Goal: Book appointment/travel/reservation

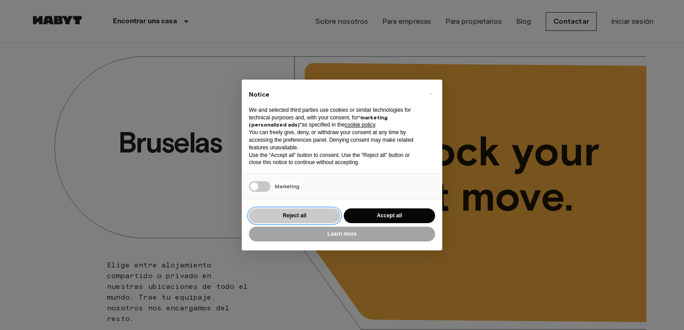
click at [303, 218] on button "Reject all" at bounding box center [294, 216] width 91 height 15
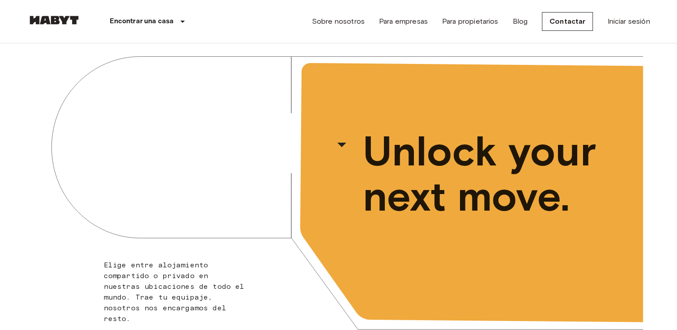
click at [258, 26] on div "Encontrar una casa [GEOGRAPHIC_DATA] [GEOGRAPHIC_DATA] [GEOGRAPHIC_DATA] [GEOGR…" at bounding box center [338, 21] width 623 height 43
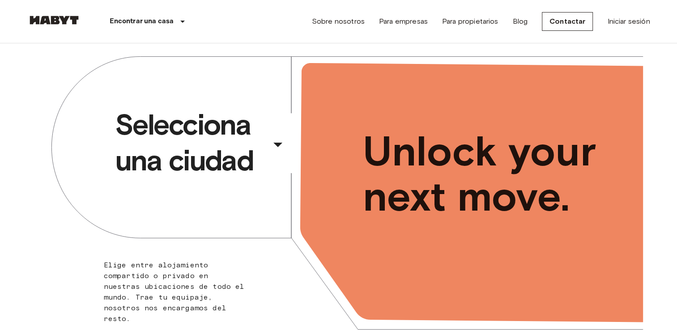
click at [278, 151] on div "​" at bounding box center [290, 152] width 92 height 18
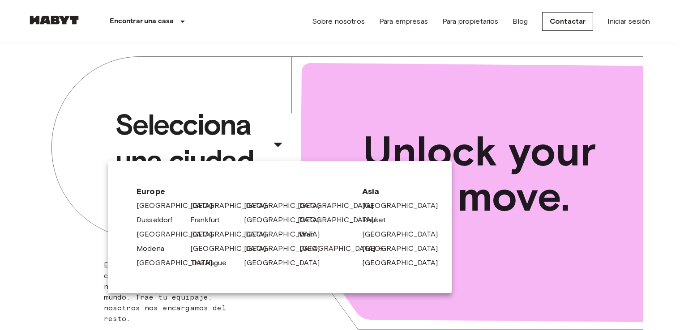
click at [308, 249] on link "[GEOGRAPHIC_DATA]" at bounding box center [341, 248] width 85 height 11
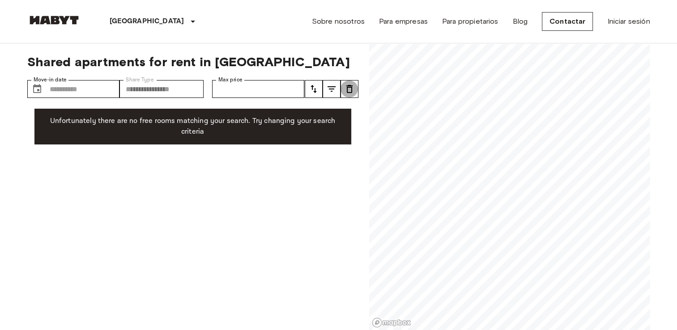
click at [351, 90] on icon "tune" at bounding box center [349, 89] width 6 height 8
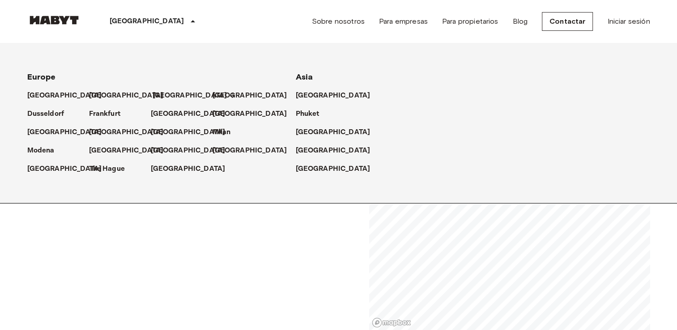
click at [162, 98] on p "[GEOGRAPHIC_DATA]" at bounding box center [190, 95] width 75 height 11
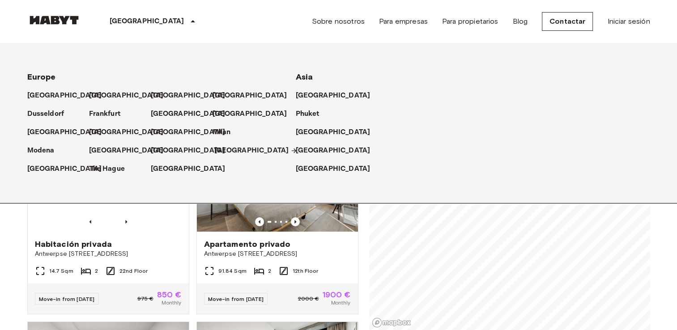
click at [226, 154] on p "[GEOGRAPHIC_DATA]" at bounding box center [251, 150] width 75 height 11
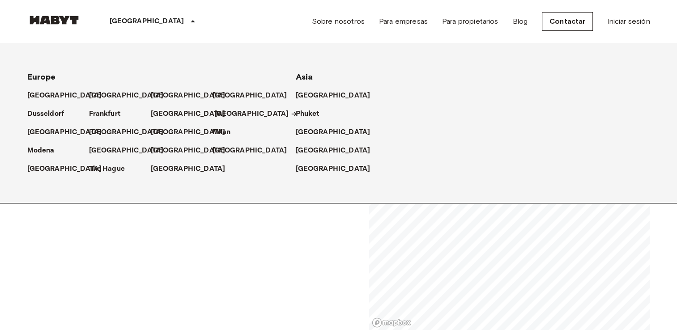
click at [233, 116] on p "[GEOGRAPHIC_DATA]" at bounding box center [251, 114] width 75 height 11
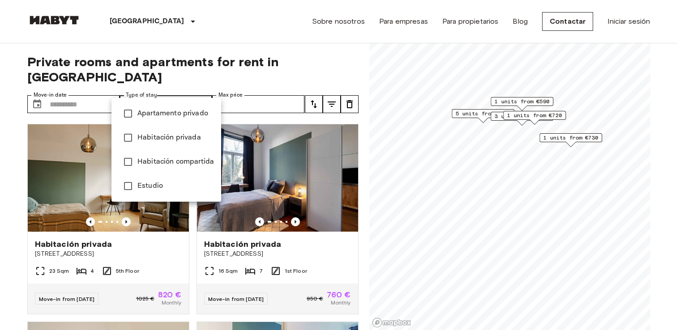
click at [73, 92] on div at bounding box center [342, 165] width 684 height 330
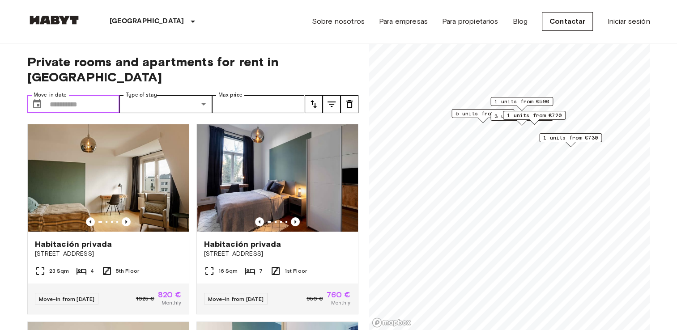
click at [73, 95] on input "Move-in date" at bounding box center [85, 104] width 70 height 18
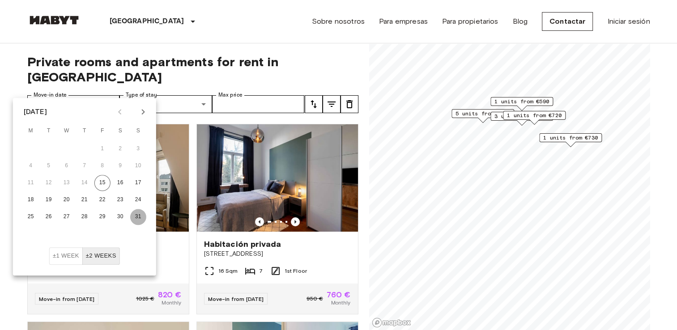
click at [138, 219] on button "31" at bounding box center [138, 217] width 16 height 16
type input "**********"
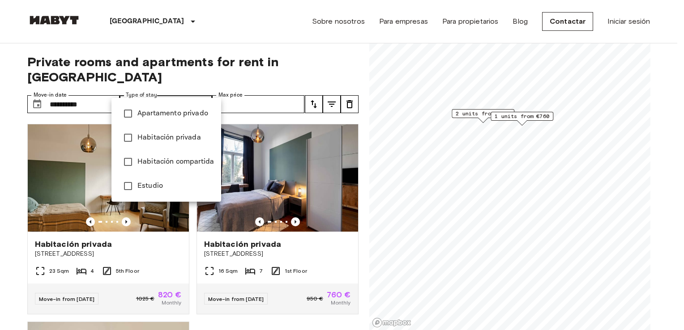
type input "**********"
drag, startPoint x: 356, startPoint y: 218, endPoint x: 354, endPoint y: 270, distance: 52.0
click at [354, 270] on div at bounding box center [342, 165] width 684 height 330
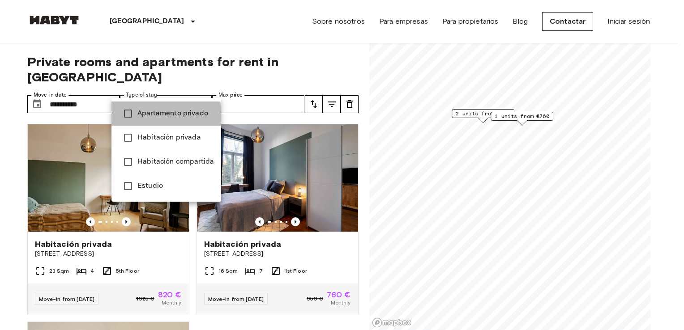
click at [147, 115] on span "Apartamento privado" at bounding box center [175, 113] width 77 height 11
type input "**********"
click at [238, 92] on div at bounding box center [342, 165] width 684 height 330
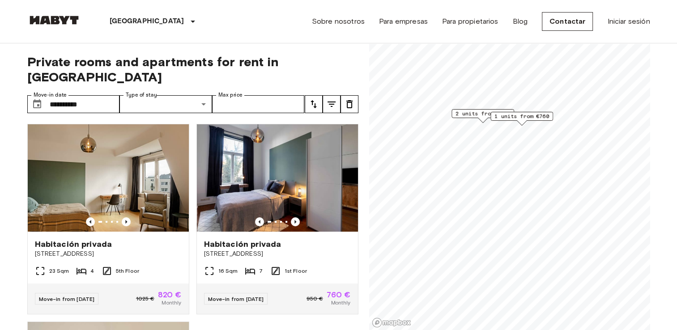
click at [209, 26] on div "[GEOGRAPHIC_DATA] [GEOGRAPHIC_DATA] [GEOGRAPHIC_DATA] [GEOGRAPHIC_DATA] [GEOGRA…" at bounding box center [338, 21] width 623 height 43
click at [106, 176] on img at bounding box center [108, 177] width 161 height 107
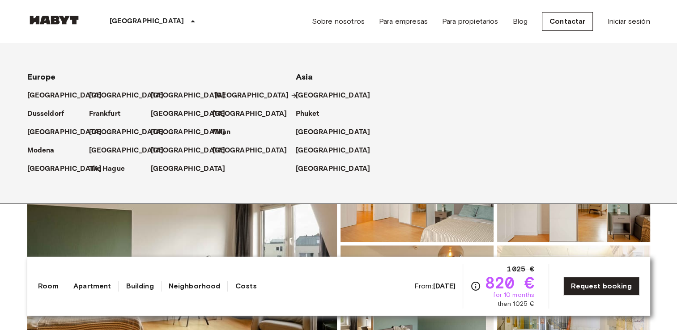
click at [233, 96] on p "[GEOGRAPHIC_DATA]" at bounding box center [251, 95] width 75 height 11
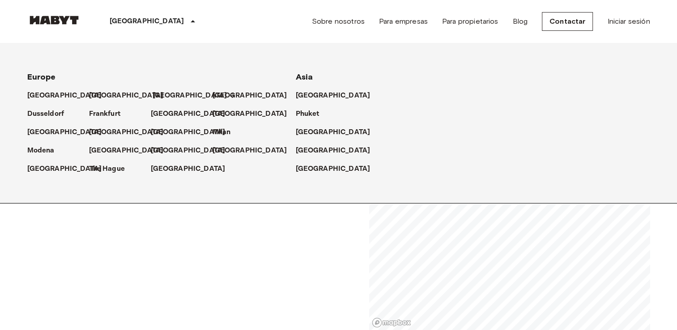
click at [154, 92] on p "[GEOGRAPHIC_DATA]" at bounding box center [190, 95] width 75 height 11
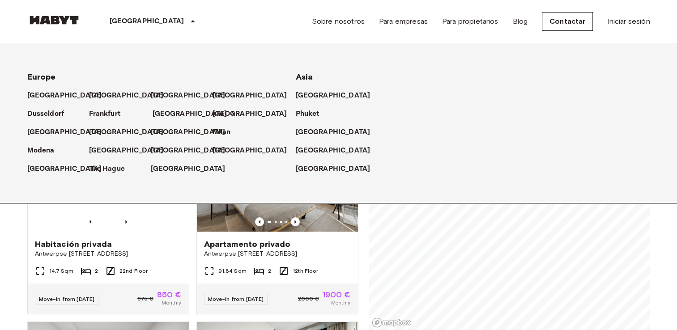
click at [158, 114] on p "[GEOGRAPHIC_DATA]" at bounding box center [190, 114] width 75 height 11
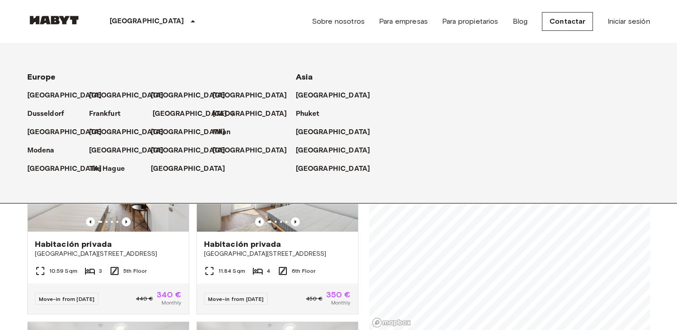
click at [158, 114] on p "[GEOGRAPHIC_DATA]" at bounding box center [190, 114] width 75 height 11
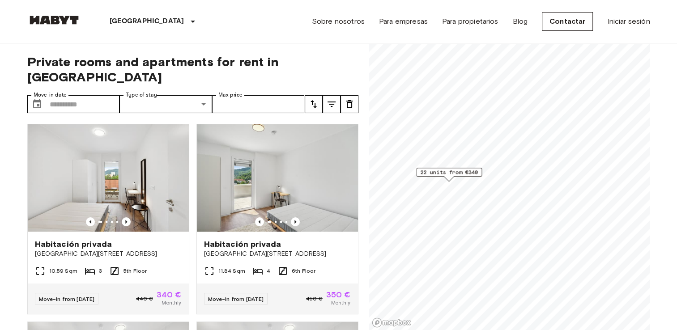
click at [358, 290] on div "Private rooms and apartments for rent in Graz Move-in date ​ Move-in date Type …" at bounding box center [338, 186] width 623 height 287
